Goal: Information Seeking & Learning: Check status

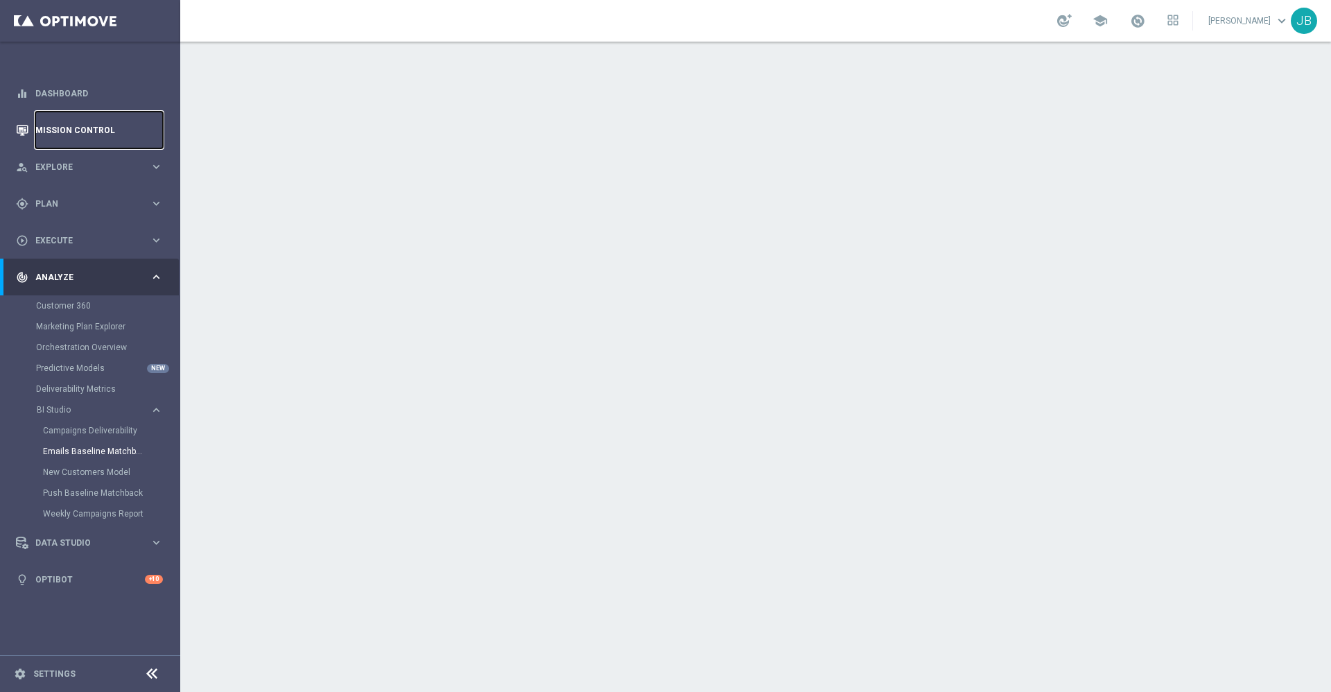
click at [134, 128] on link "Mission Control" at bounding box center [99, 130] width 128 height 37
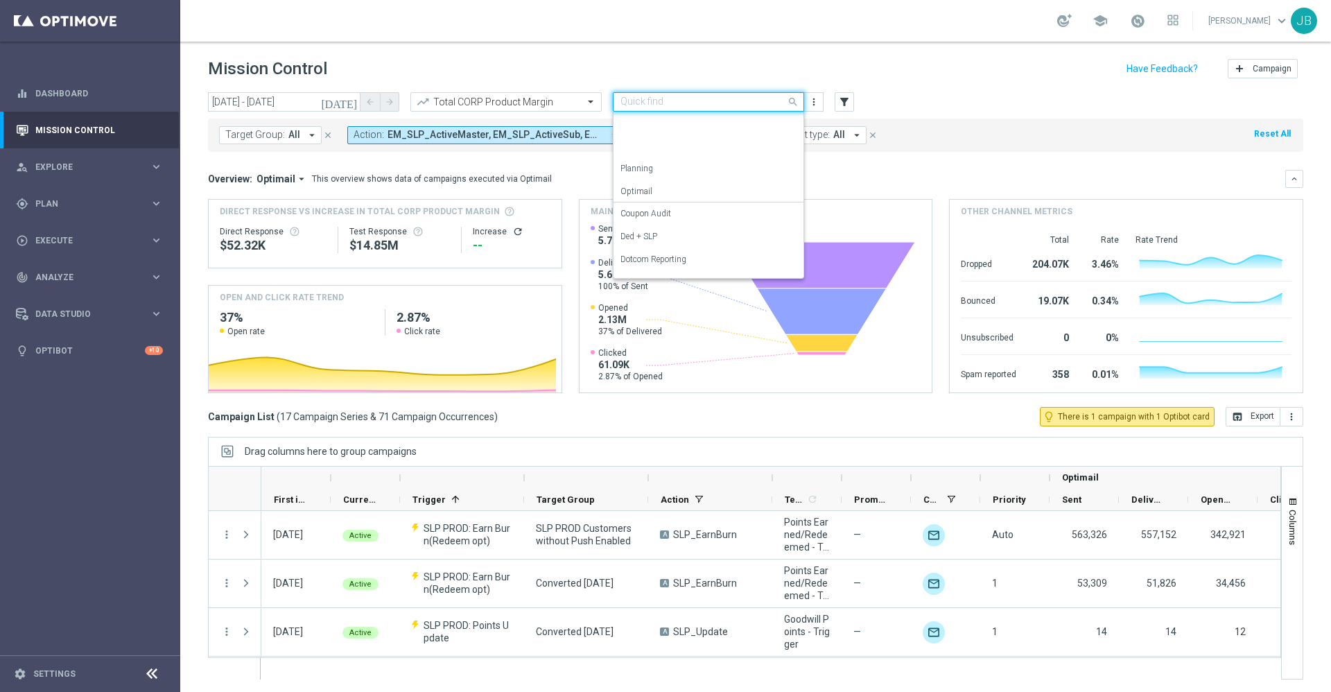
click at [751, 101] on input "text" at bounding box center [694, 102] width 148 height 12
click at [651, 122] on div "Analysis" at bounding box center [708, 123] width 176 height 23
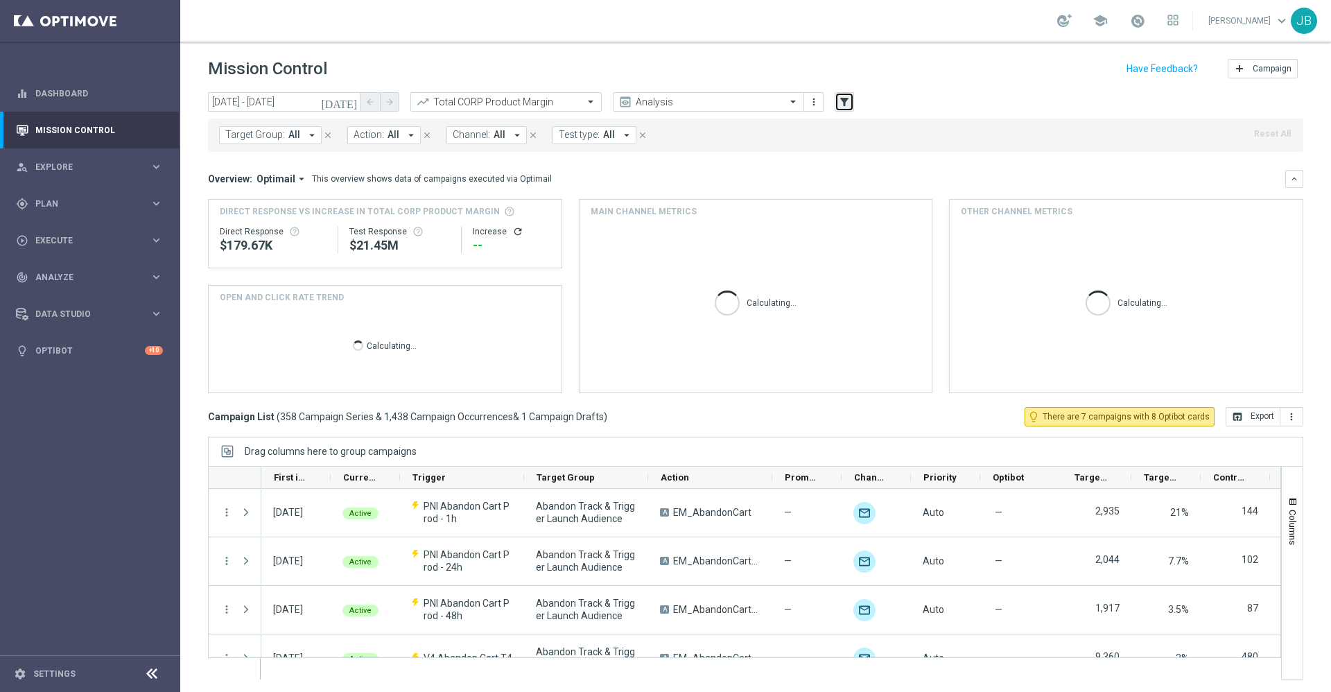
click at [850, 104] on icon "filter_alt" at bounding box center [844, 102] width 12 height 12
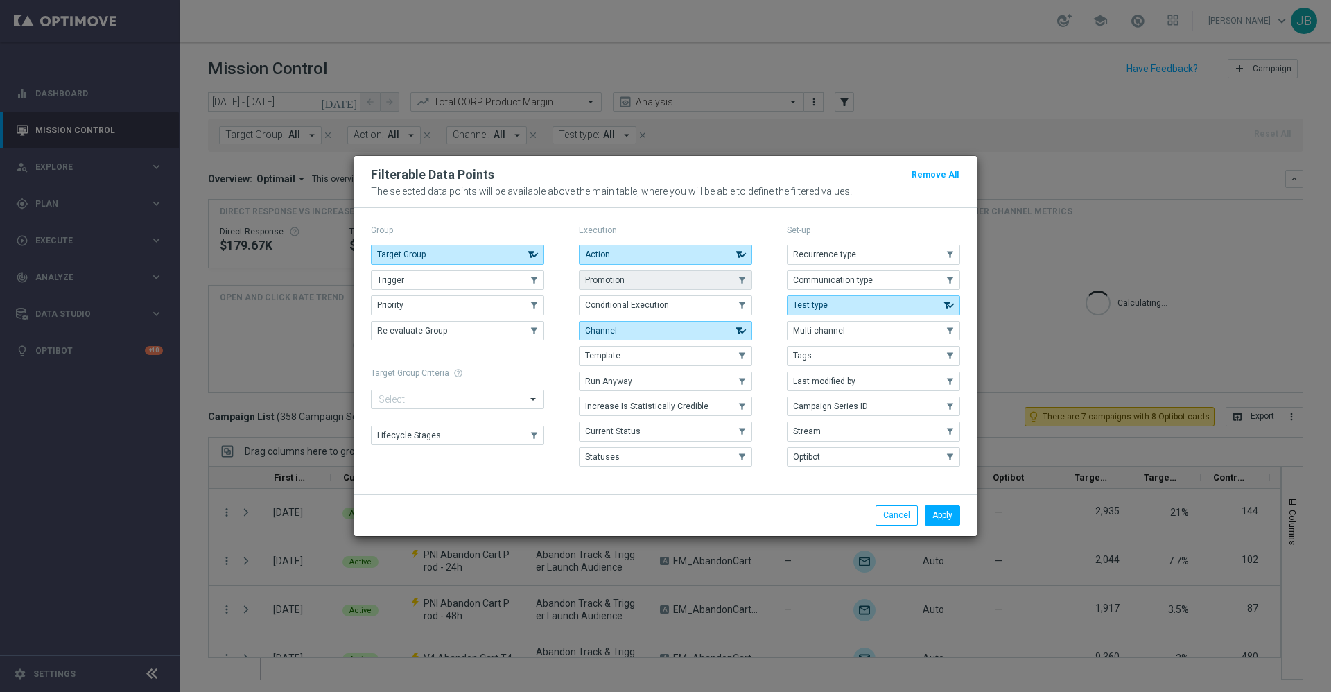
click at [677, 280] on button "Promotion" at bounding box center [665, 279] width 173 height 19
click at [939, 510] on button "Apply" at bounding box center [942, 514] width 35 height 19
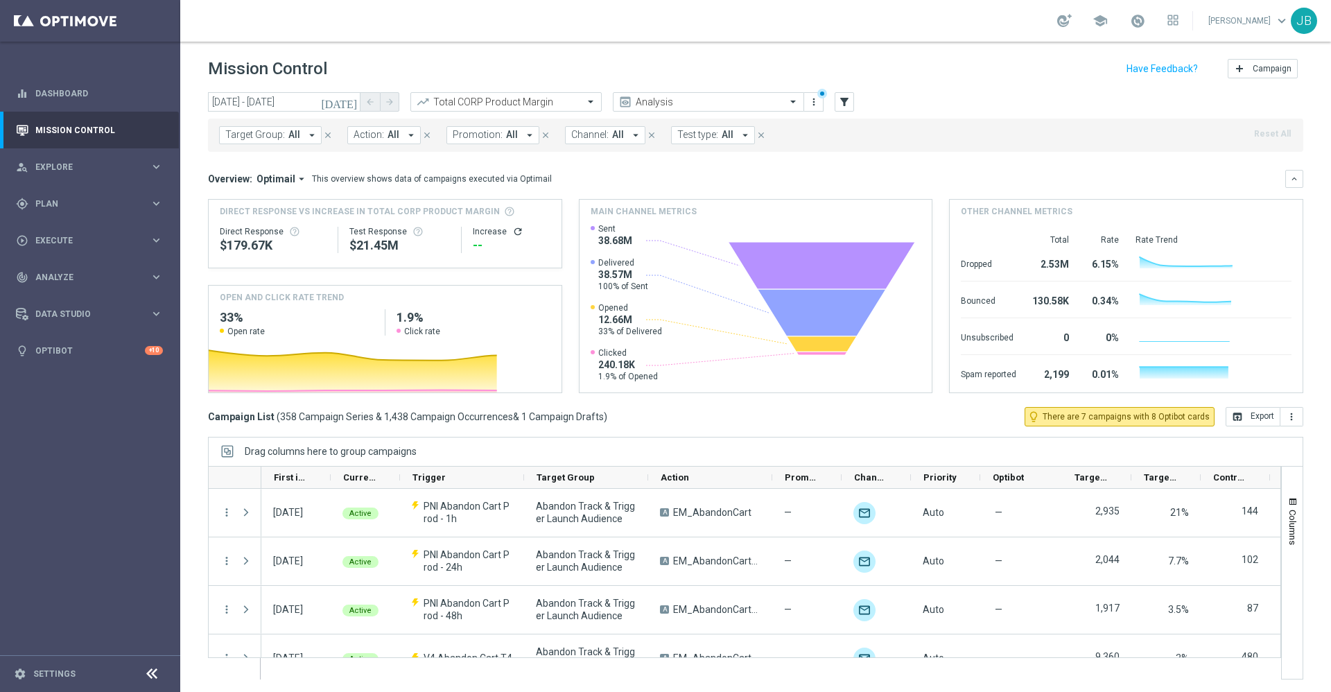
click at [506, 132] on span "All" at bounding box center [512, 135] width 12 height 12
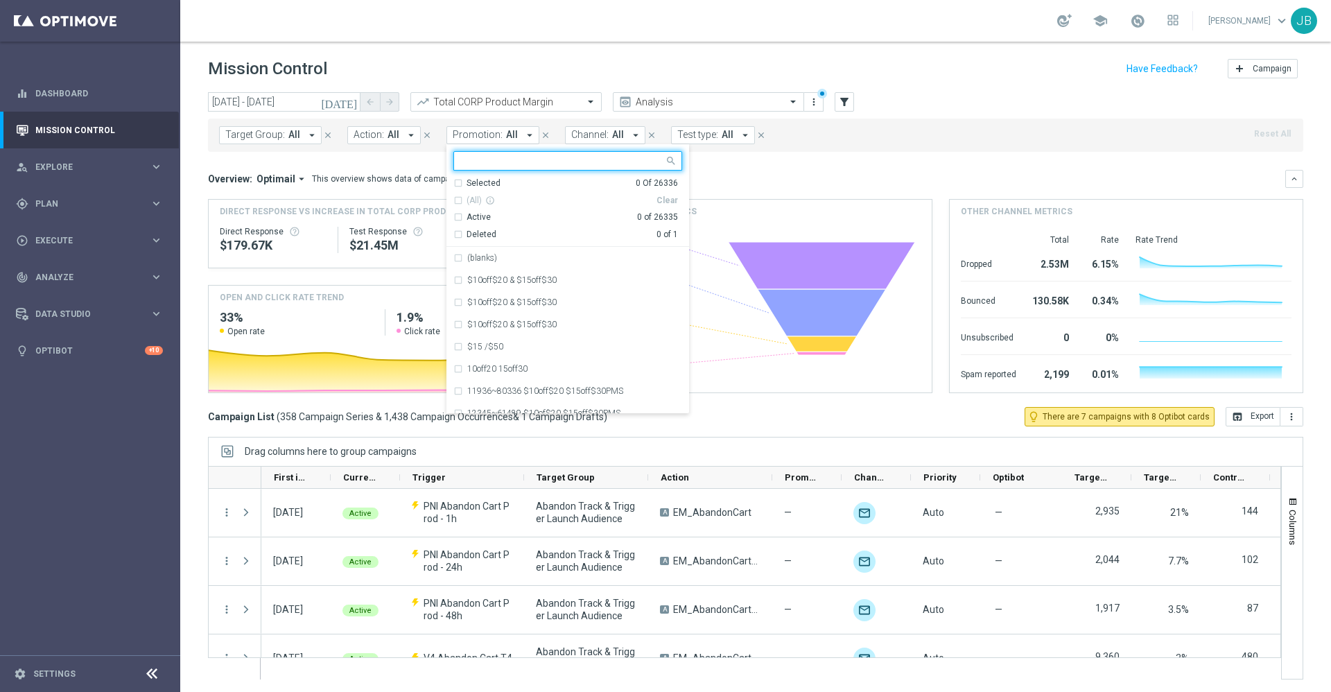
click at [507, 161] on input "text" at bounding box center [562, 161] width 203 height 12
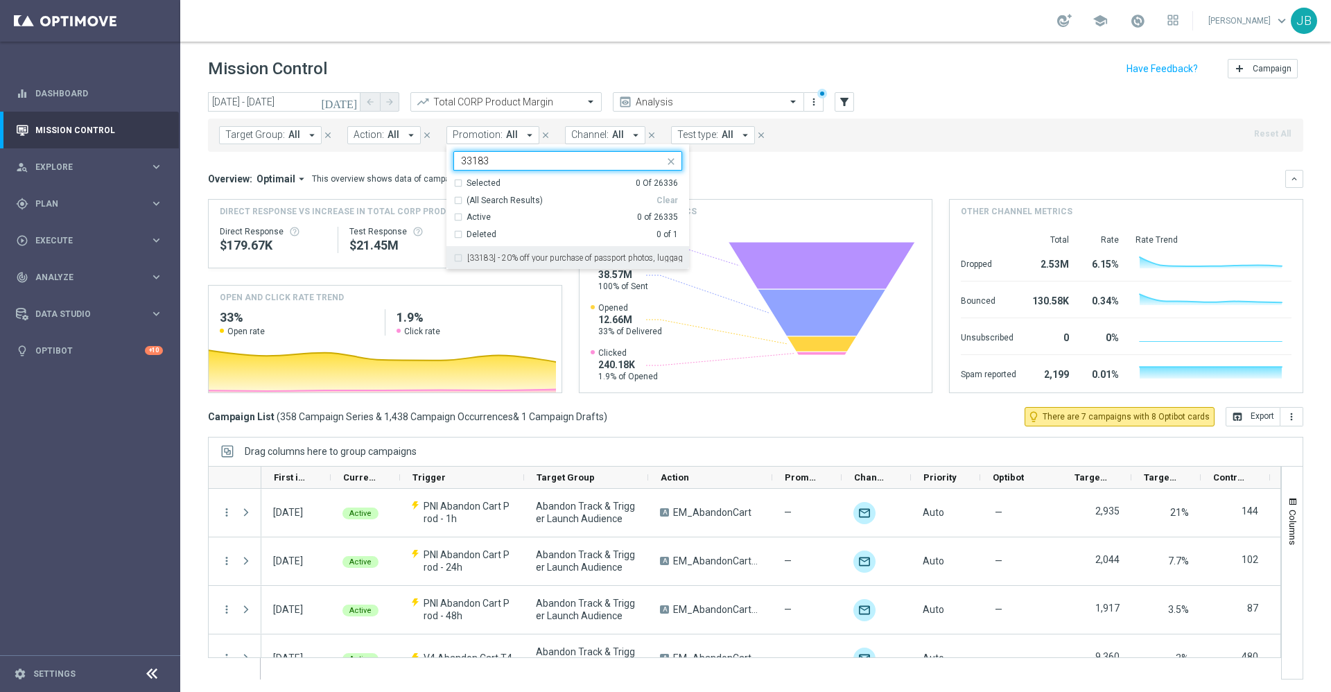
click at [565, 254] on label "[33183] - 20% off your purchase of passport photos, luggage, and audio." at bounding box center [574, 258] width 215 height 8
type input "33183"
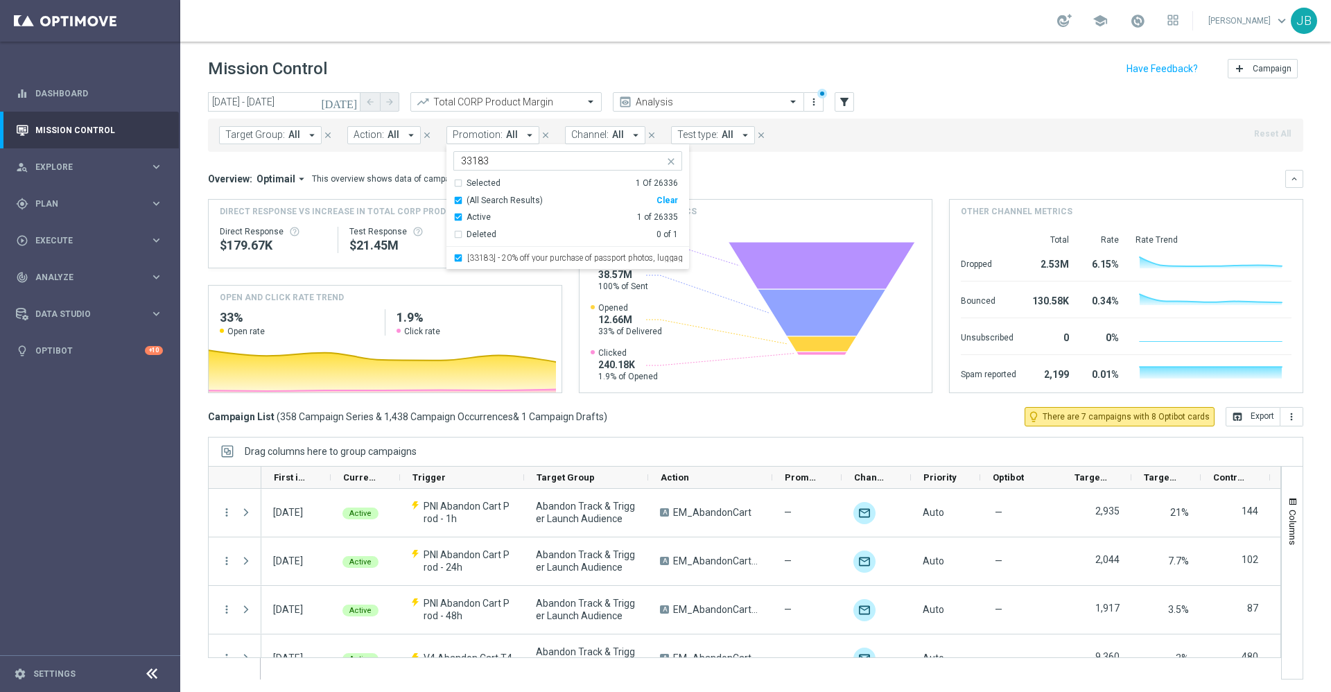
click at [782, 183] on div "Overview: Optimail arrow_drop_down This overview shows data of campaigns execut…" at bounding box center [746, 179] width 1077 height 12
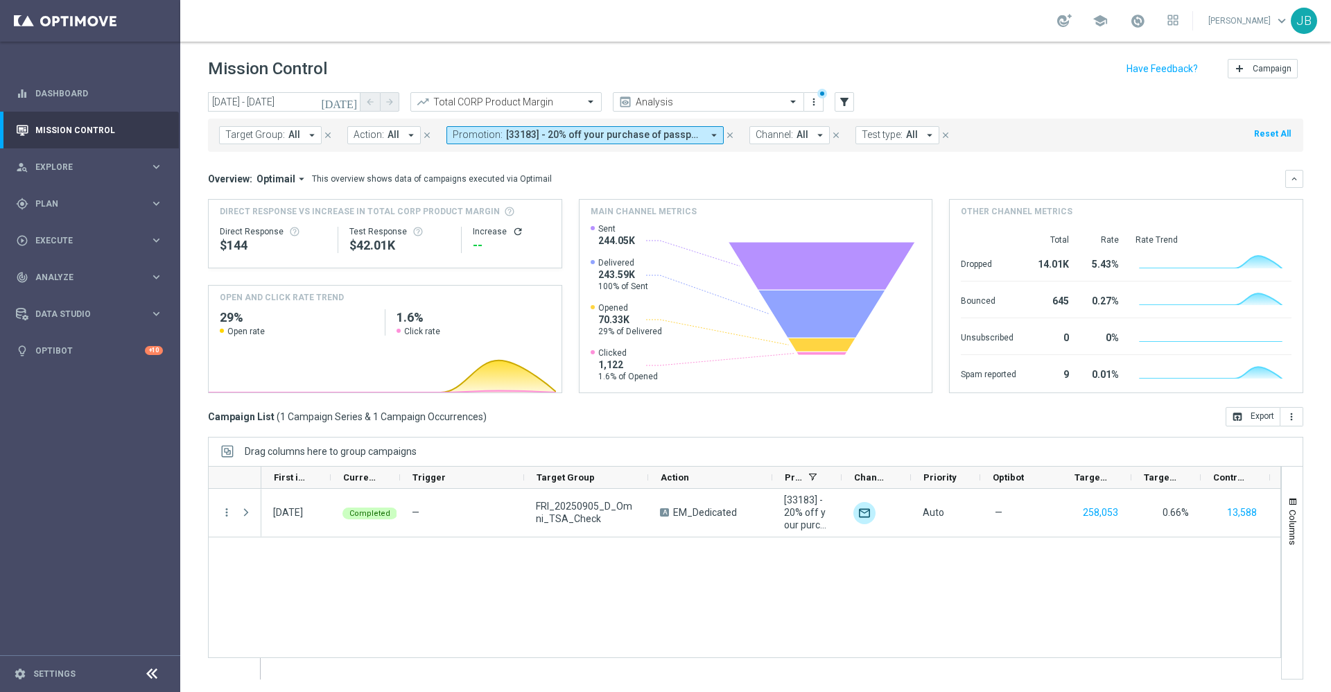
click at [350, 98] on icon "[DATE]" at bounding box center [339, 102] width 37 height 12
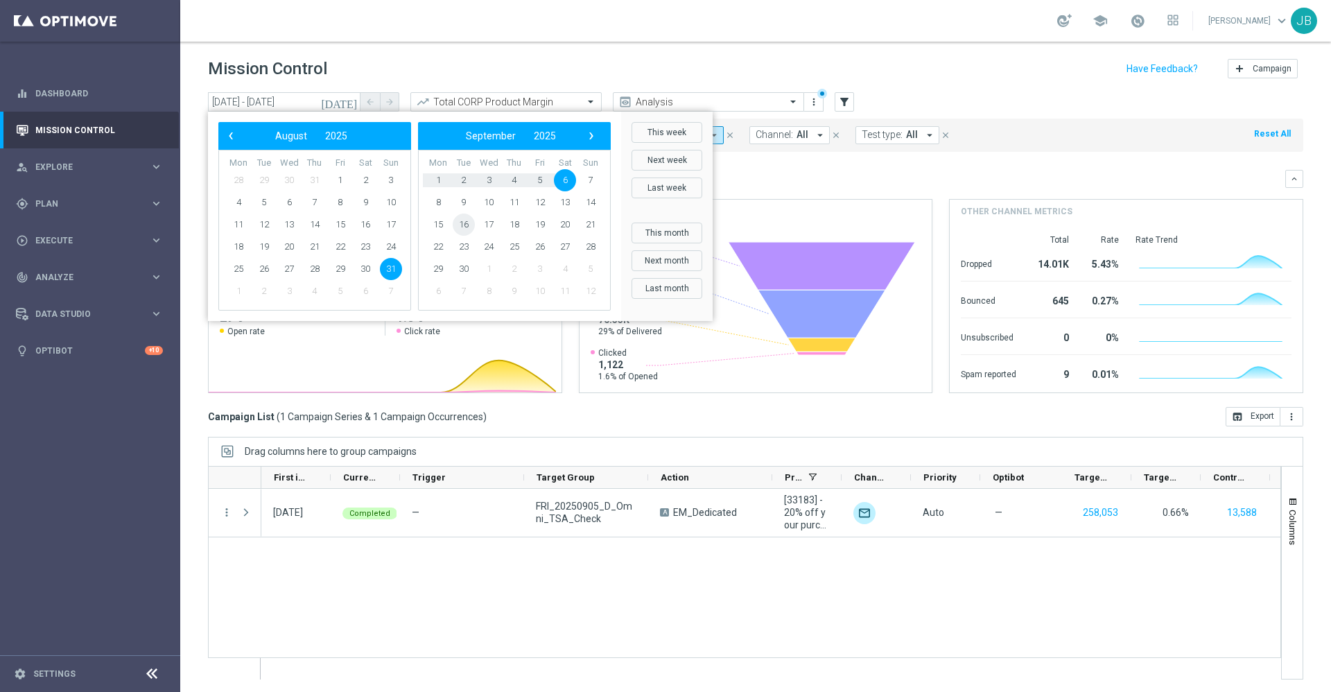
click at [464, 225] on span "16" at bounding box center [464, 225] width 22 height 22
click at [258, 223] on span "16" at bounding box center [264, 225] width 22 height 22
type input "[DATE] - [DATE]"
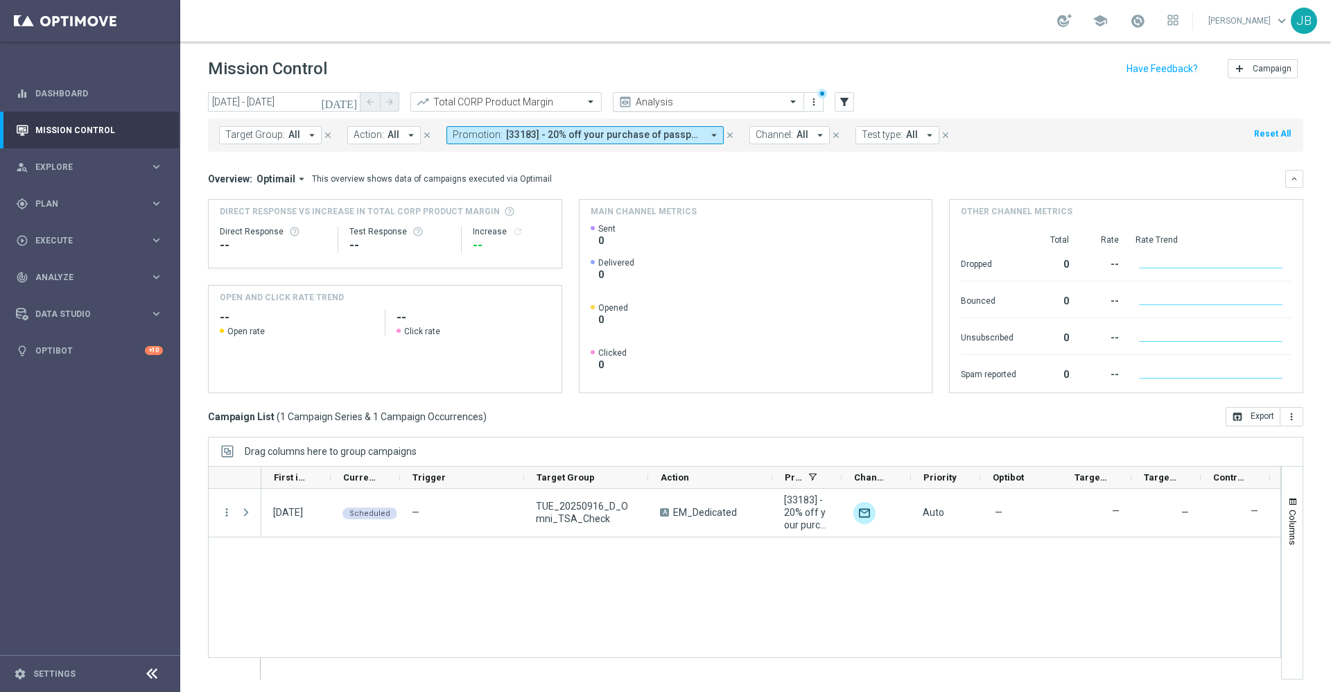
click at [667, 98] on input "text" at bounding box center [694, 102] width 148 height 12
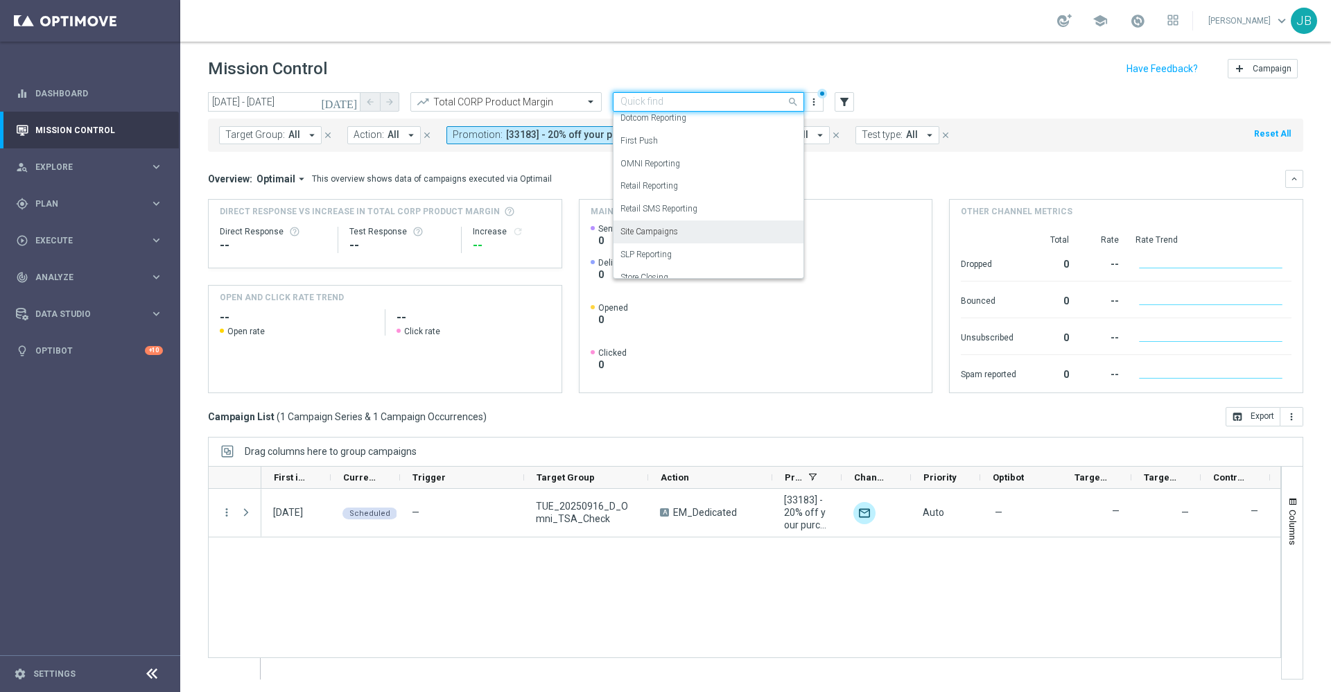
scroll to position [143, 0]
click at [689, 164] on div "OMNI Reporting" at bounding box center [708, 162] width 176 height 23
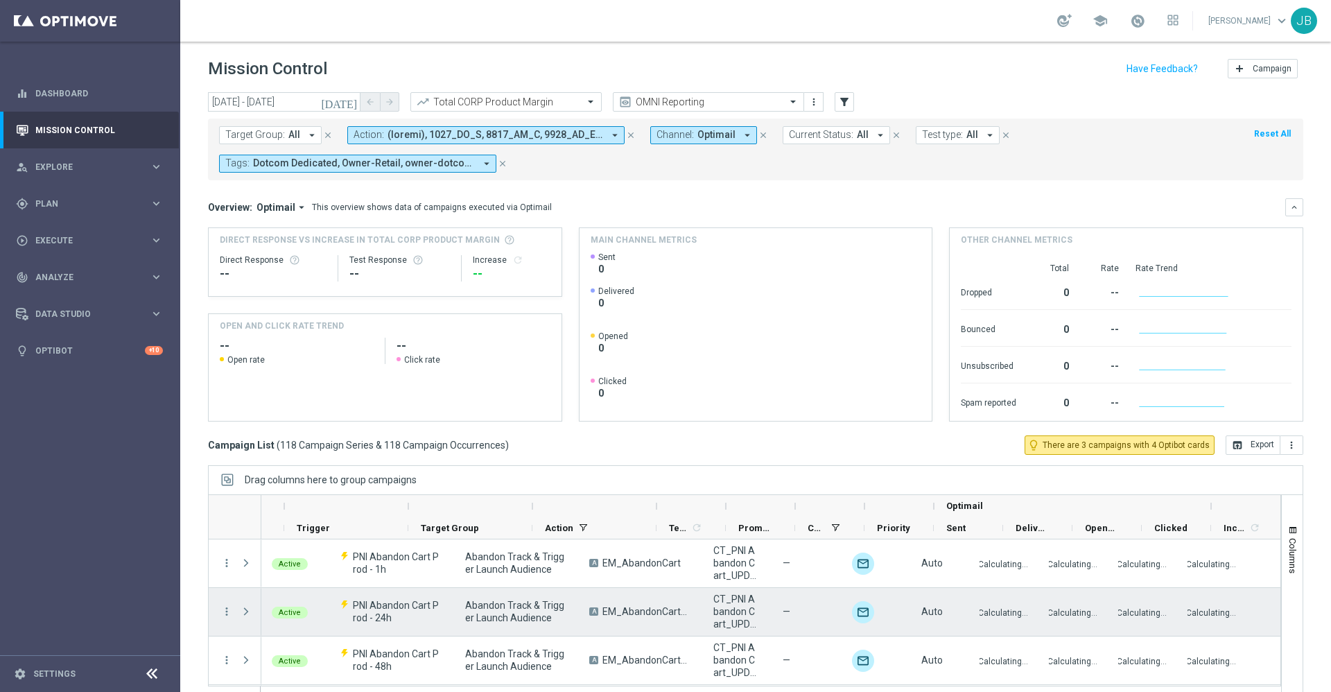
scroll to position [0, 116]
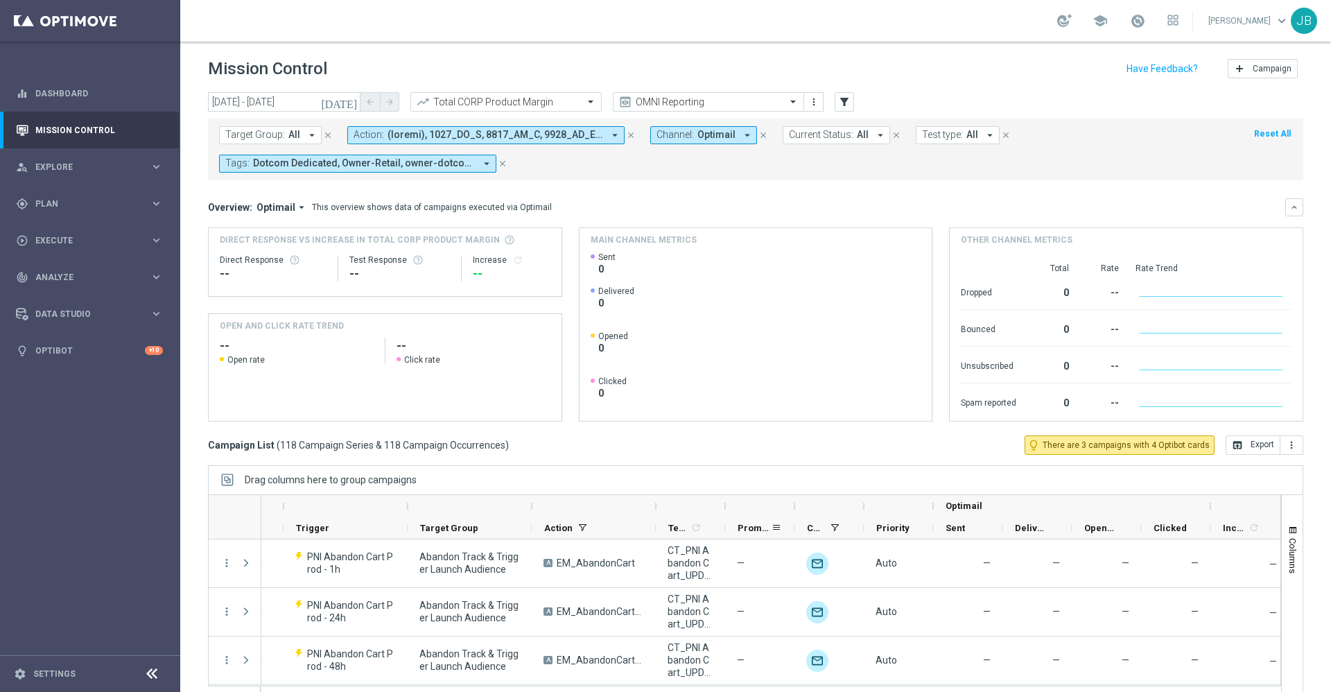
click at [747, 528] on span "Promotions" at bounding box center [754, 528] width 33 height 10
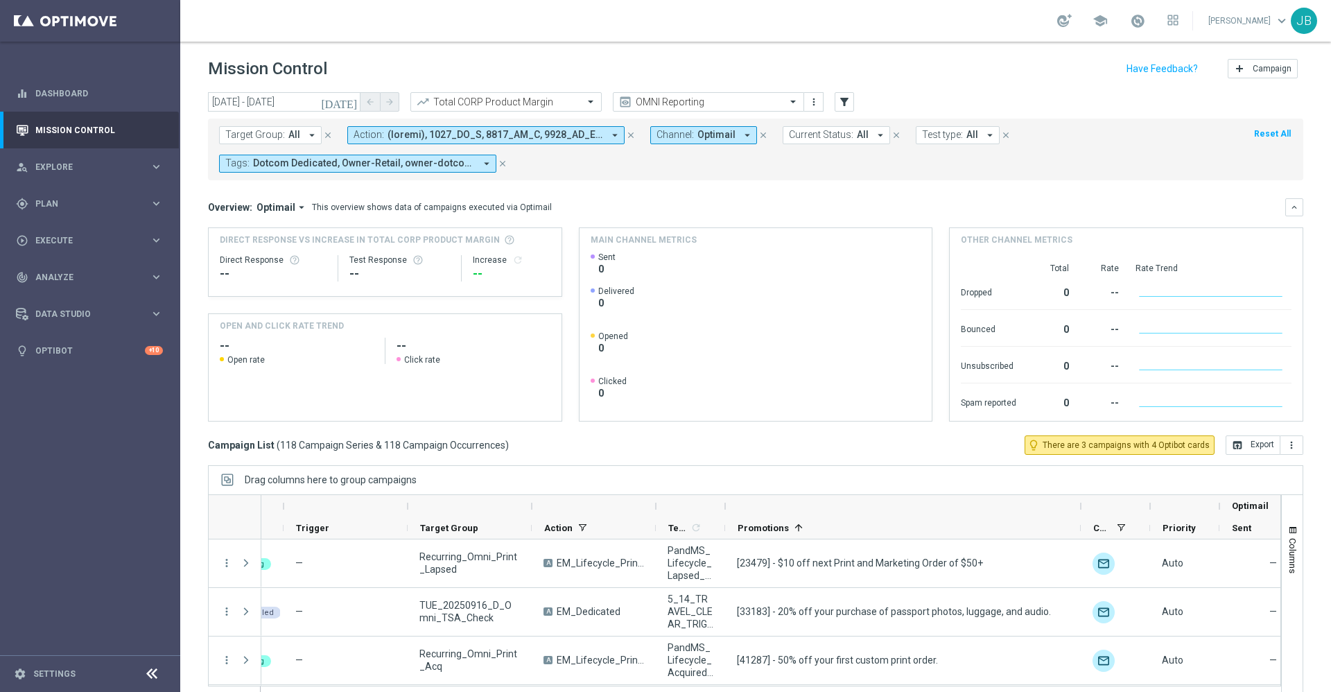
drag, startPoint x: 792, startPoint y: 508, endPoint x: 1086, endPoint y: 514, distance: 294.0
click at [1084, 514] on div at bounding box center [1081, 506] width 6 height 22
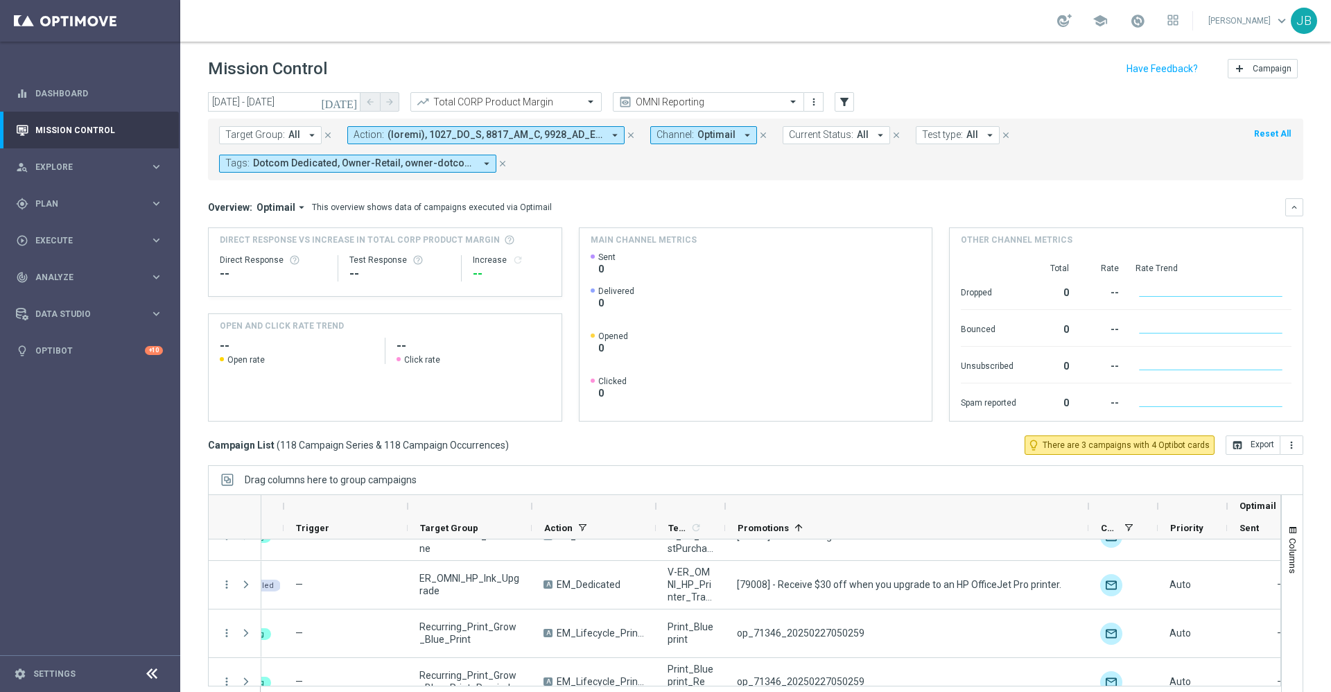
scroll to position [299, 0]
